Goal: Transaction & Acquisition: Purchase product/service

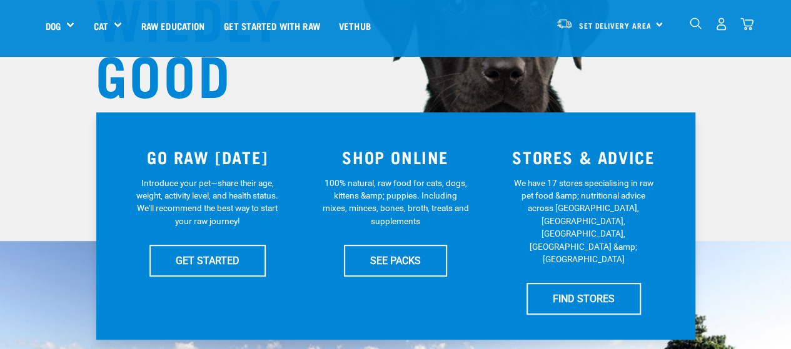
scroll to position [187, 0]
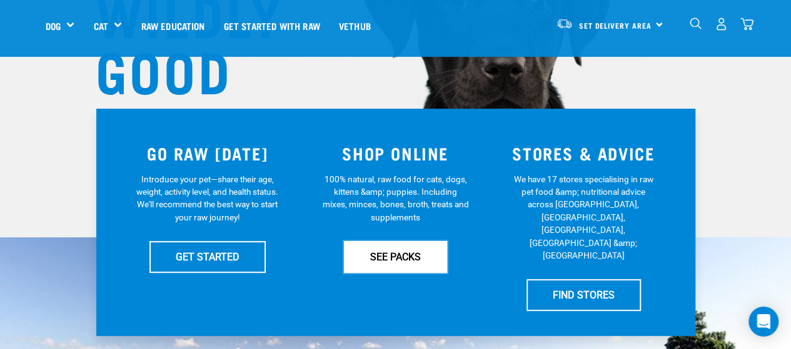
click at [396, 260] on link "SEE PACKS" at bounding box center [395, 256] width 103 height 31
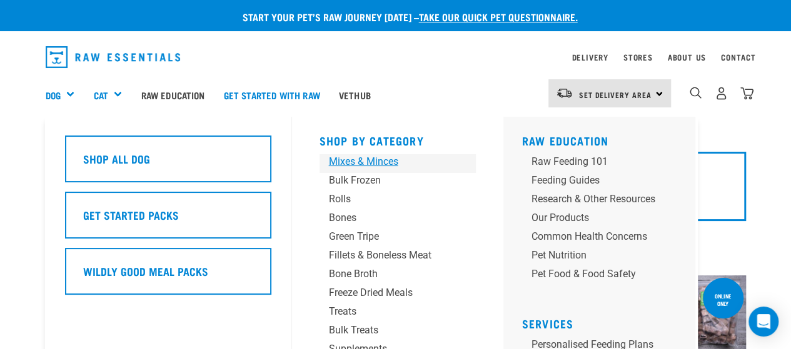
click at [378, 161] on div "Mixes & Minces" at bounding box center [387, 161] width 117 height 15
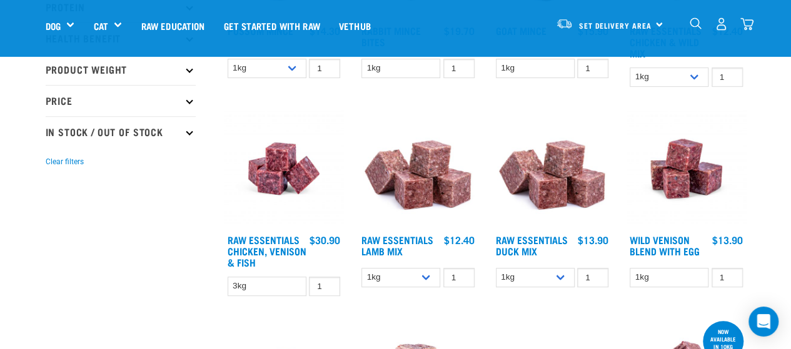
scroll to position [312, 0]
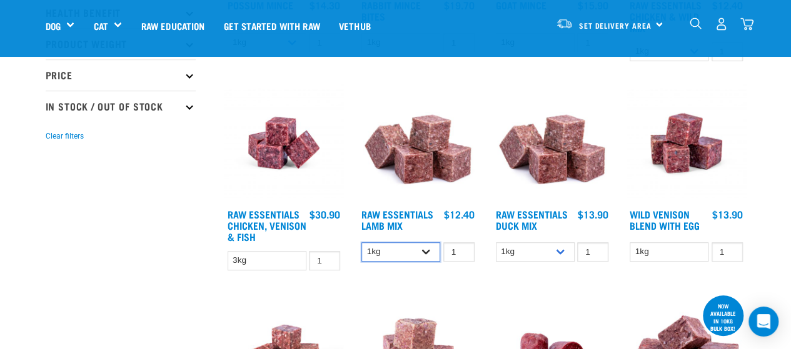
click at [426, 249] on select "1kg 3kg Bulk (10kg)" at bounding box center [400, 251] width 79 height 19
select select "341961"
click at [361, 242] on select "1kg 3kg Bulk (10kg)" at bounding box center [400, 251] width 79 height 19
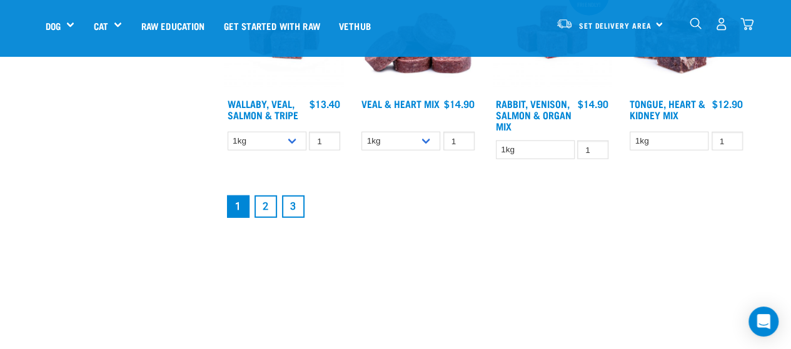
scroll to position [1687, 0]
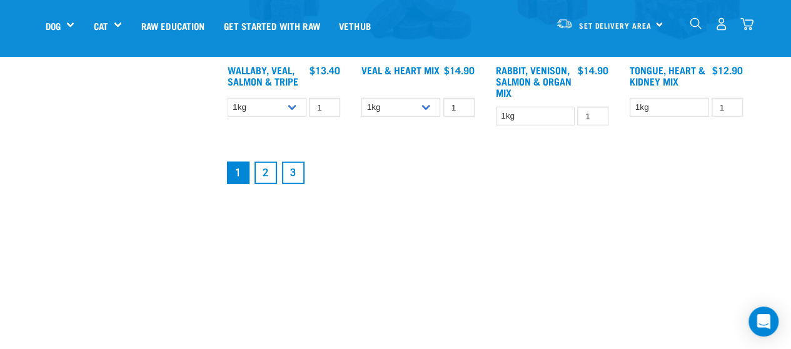
click at [265, 173] on link "2" at bounding box center [265, 173] width 22 height 22
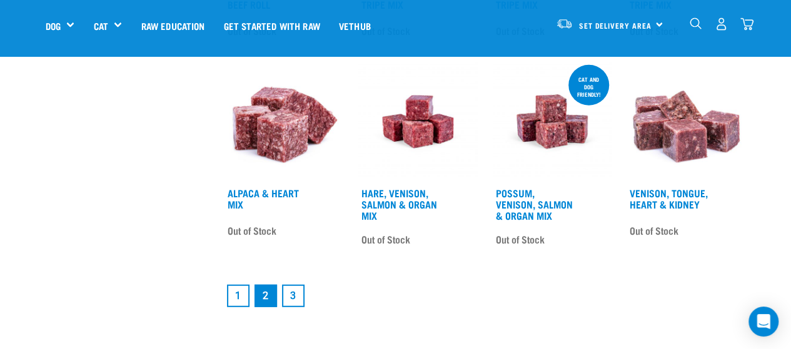
scroll to position [1562, 0]
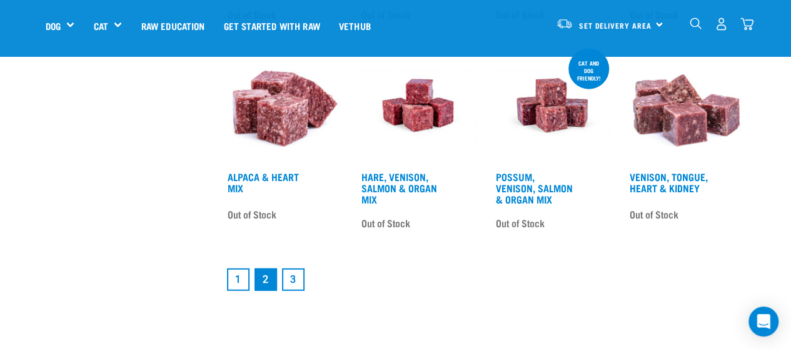
click at [295, 278] on link "3" at bounding box center [293, 280] width 22 height 22
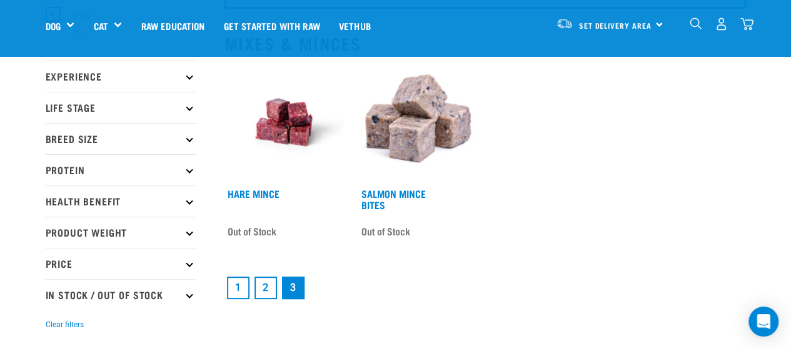
scroll to position [125, 0]
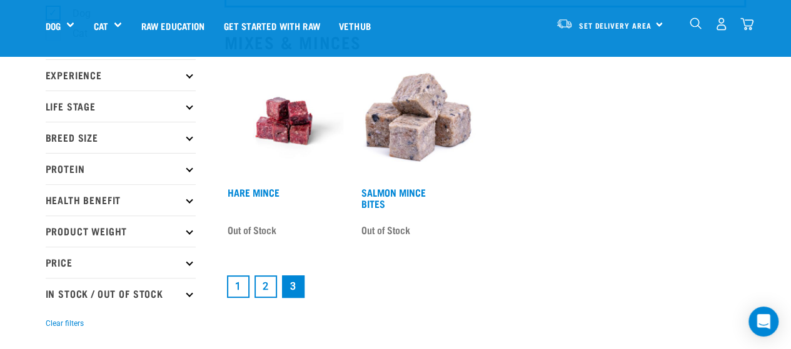
click at [265, 288] on link "2" at bounding box center [265, 287] width 22 height 22
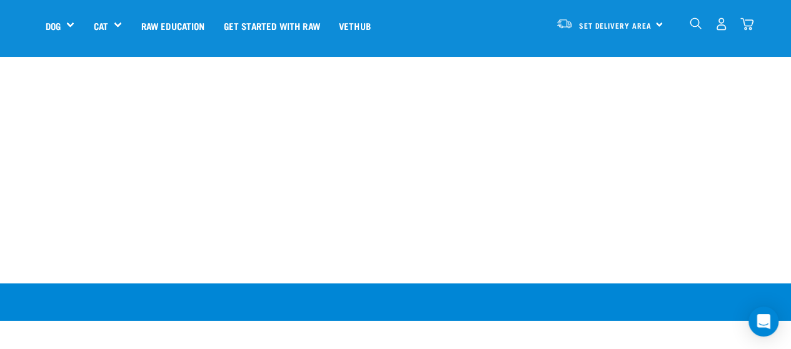
scroll to position [1750, 0]
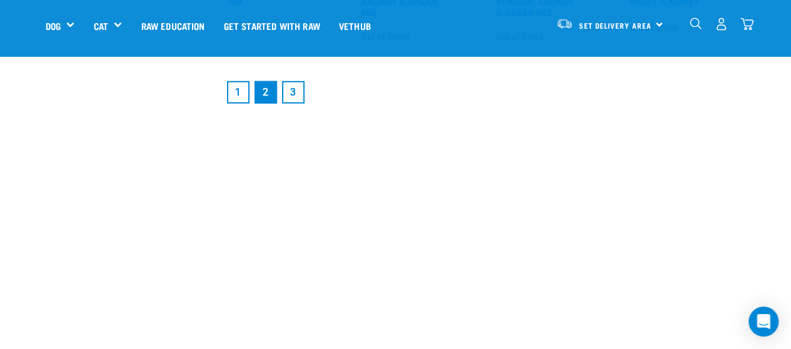
click at [229, 91] on link "1" at bounding box center [238, 92] width 22 height 22
click at [236, 91] on link "1" at bounding box center [238, 92] width 22 height 22
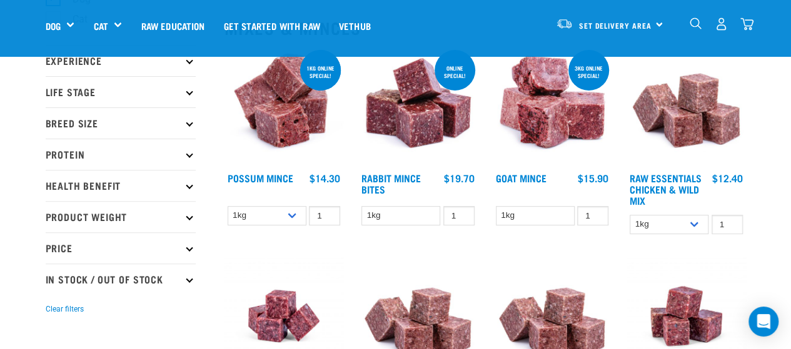
scroll to position [125, 0]
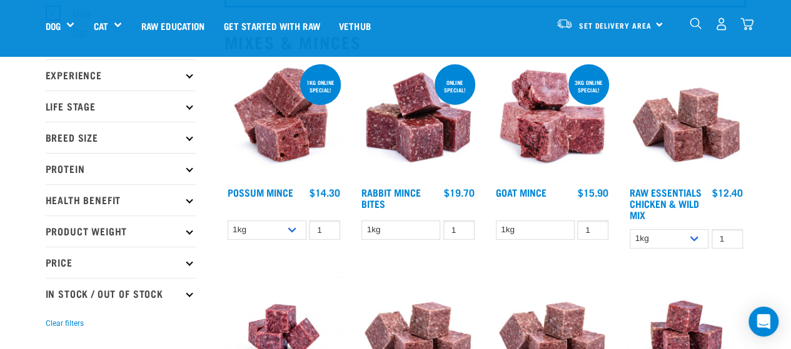
click at [284, 131] on img at bounding box center [283, 121] width 119 height 119
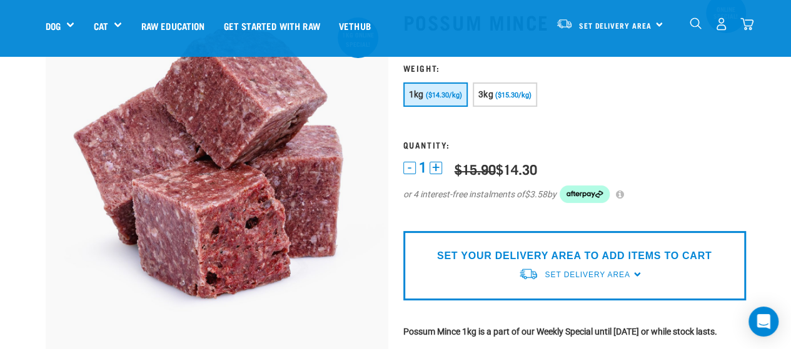
scroll to position [62, 0]
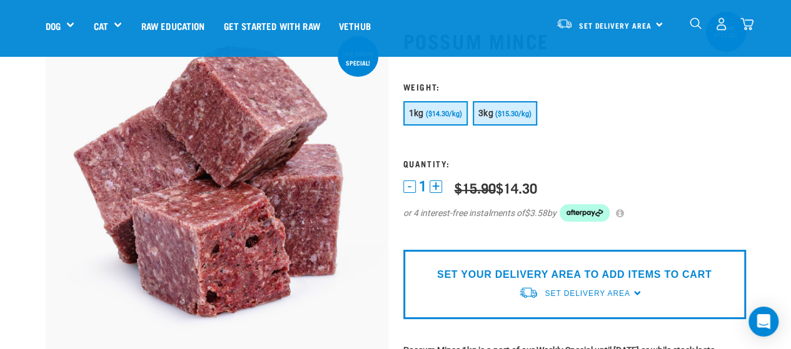
click at [500, 111] on span "($15.30/kg)" at bounding box center [513, 114] width 36 height 8
click at [435, 113] on span "($14.30/kg)" at bounding box center [444, 114] width 36 height 8
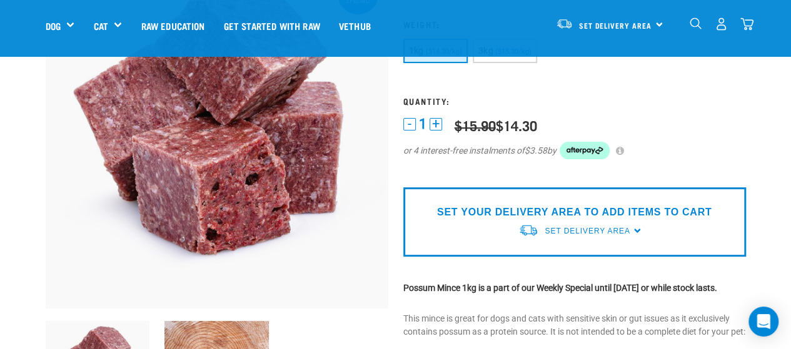
click at [532, 231] on img at bounding box center [528, 230] width 20 height 13
click at [551, 261] on link "[GEOGRAPHIC_DATA]" at bounding box center [580, 260] width 124 height 21
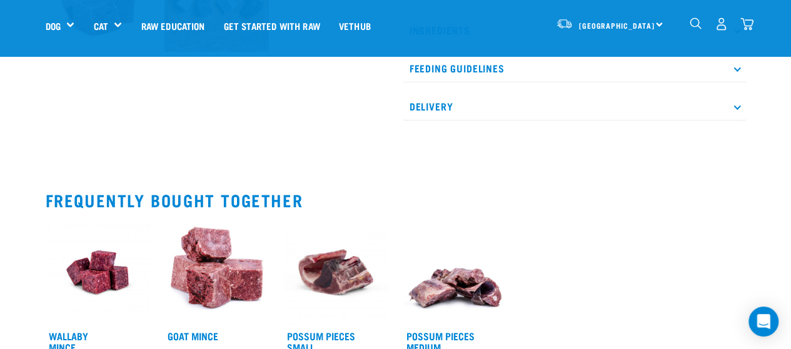
scroll to position [500, 0]
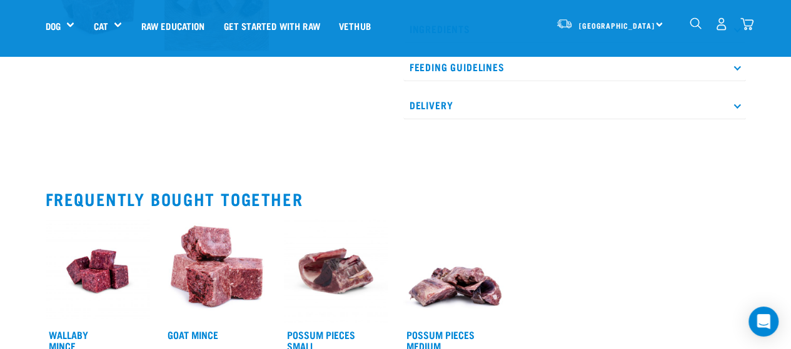
click at [469, 119] on p "Delivery" at bounding box center [574, 105] width 342 height 28
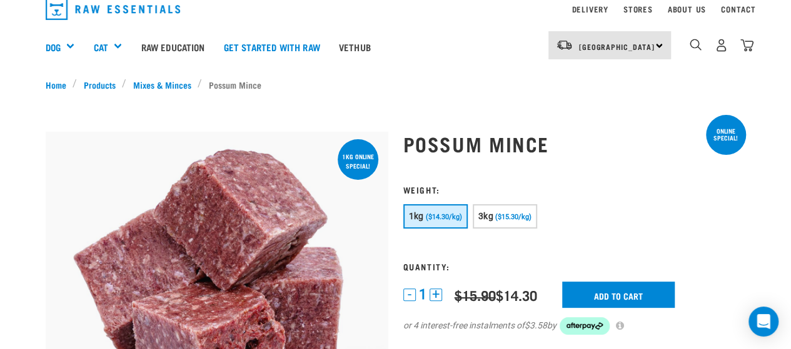
scroll to position [125, 0]
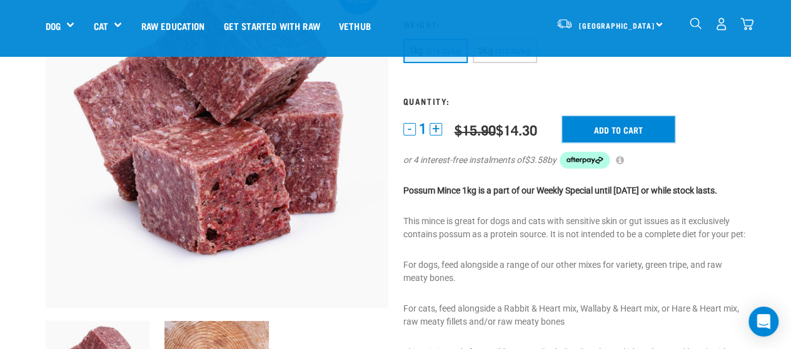
click at [615, 132] on input "Add to cart" at bounding box center [618, 129] width 112 height 26
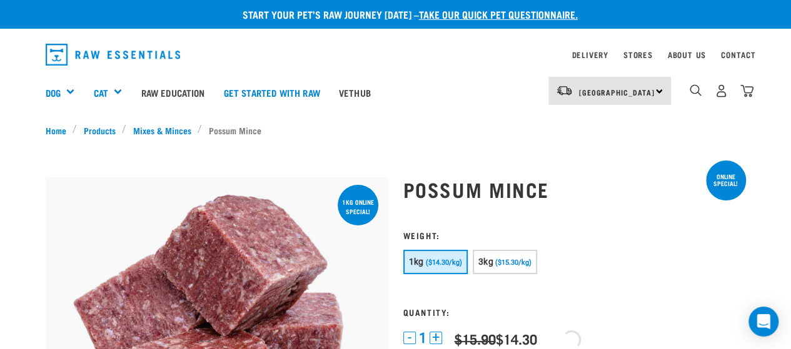
scroll to position [0, 0]
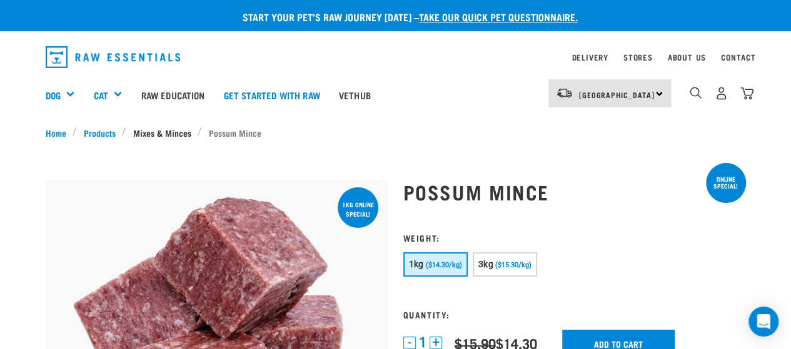
click at [149, 134] on link "Mixes & Minces" at bounding box center [161, 132] width 71 height 13
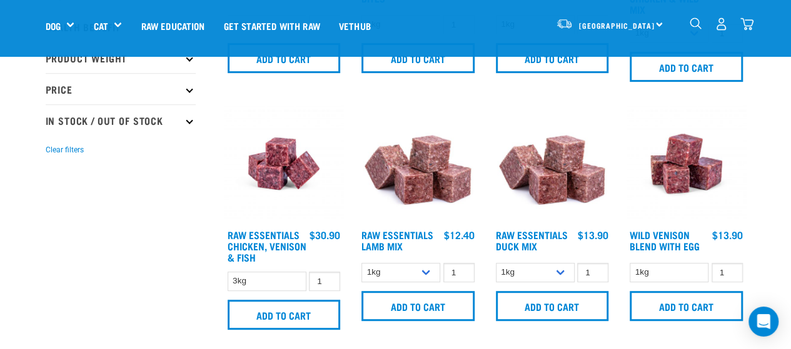
scroll to position [250, 0]
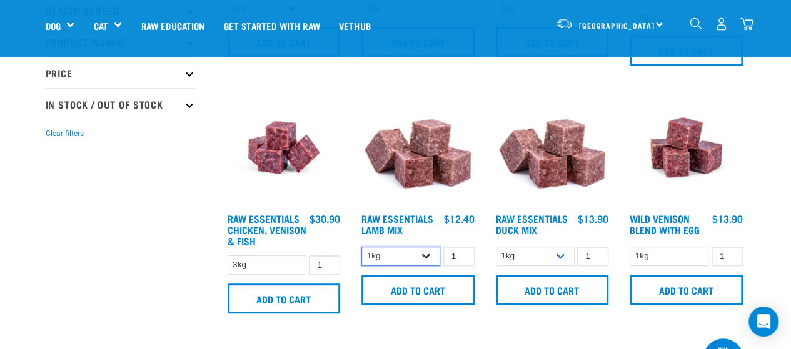
click at [425, 256] on select "1kg 3kg Bulk (10kg)" at bounding box center [400, 256] width 79 height 19
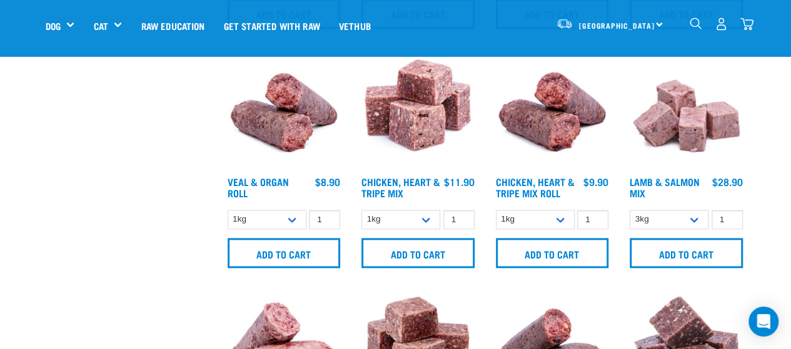
scroll to position [812, 0]
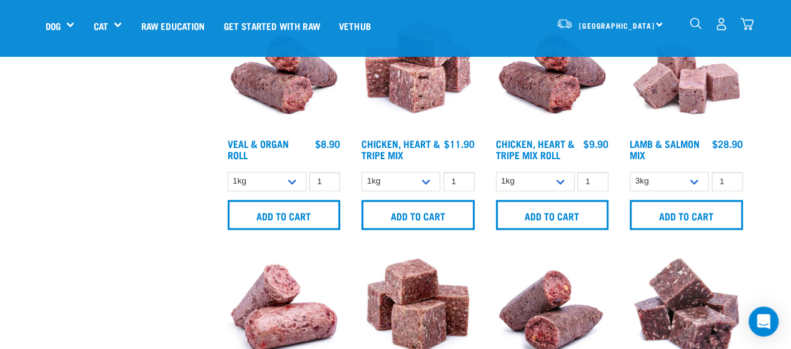
click at [694, 24] on img "dropdown navigation" at bounding box center [695, 23] width 12 height 12
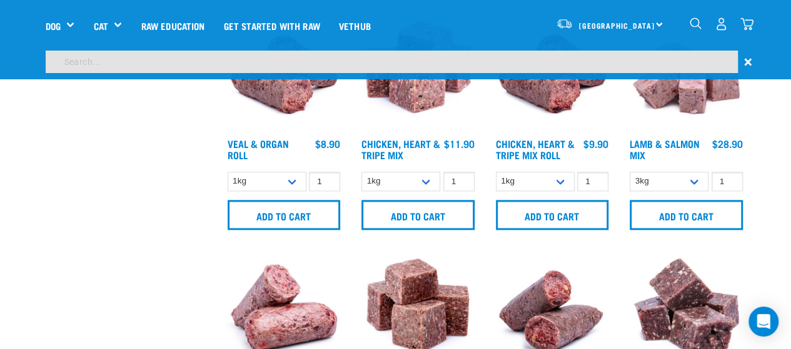
click at [237, 69] on input "search" at bounding box center [392, 62] width 692 height 22
type input "veal"
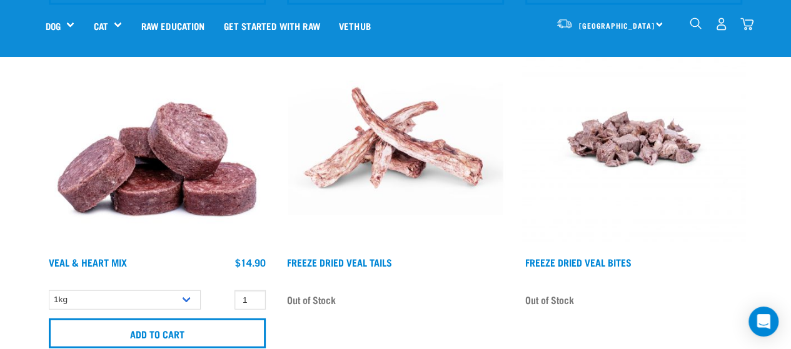
scroll to position [1562, 0]
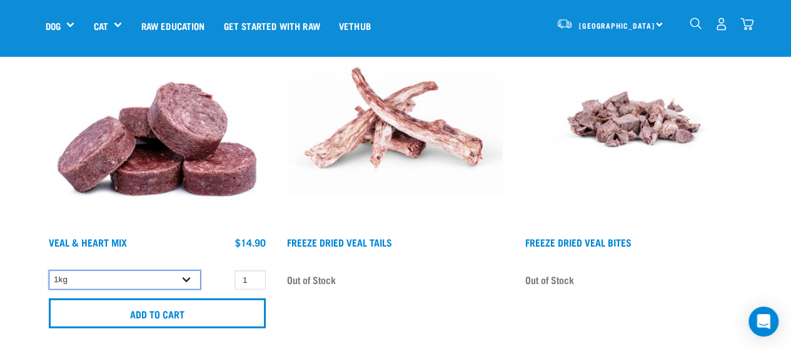
click at [189, 281] on select "1kg 3kg" at bounding box center [125, 280] width 152 height 19
click at [49, 271] on select "1kg 3kg" at bounding box center [125, 280] width 152 height 19
click at [192, 279] on select "1kg 3kg" at bounding box center [125, 280] width 152 height 19
select select "742"
click at [49, 271] on select "1kg 3kg" at bounding box center [125, 280] width 152 height 19
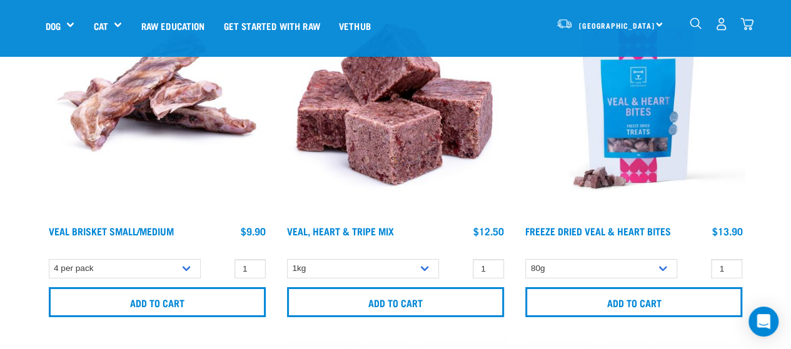
scroll to position [1937, 0]
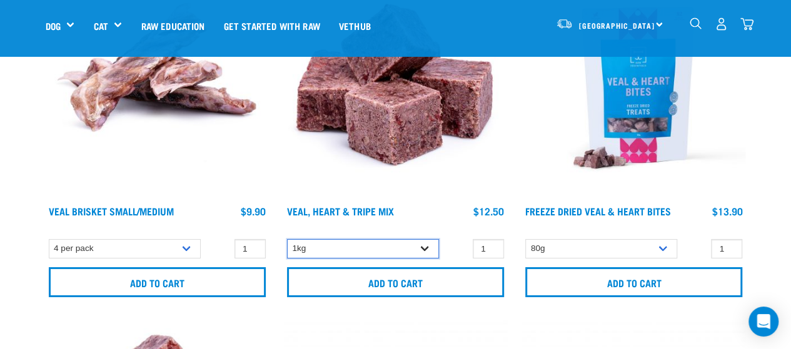
click at [421, 249] on select "1kg 3kg Bulk (10kg)" at bounding box center [363, 248] width 152 height 19
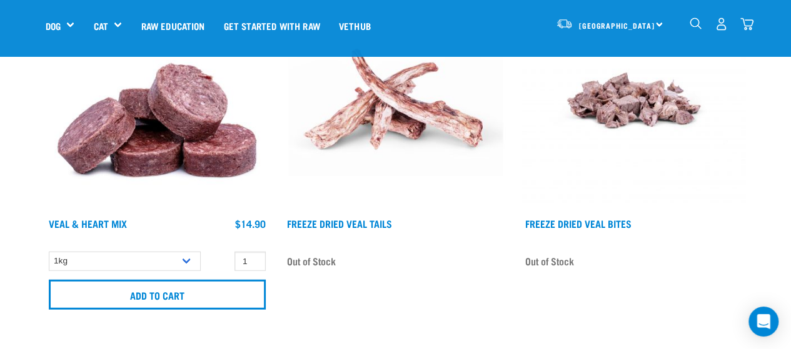
scroll to position [1562, 0]
